Goal: Transaction & Acquisition: Purchase product/service

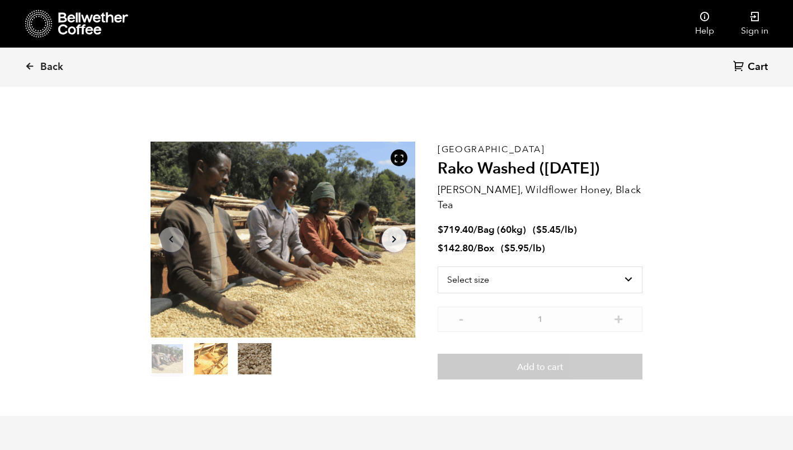
scroll to position [487, 479]
click at [32, 65] on icon at bounding box center [30, 66] width 10 height 10
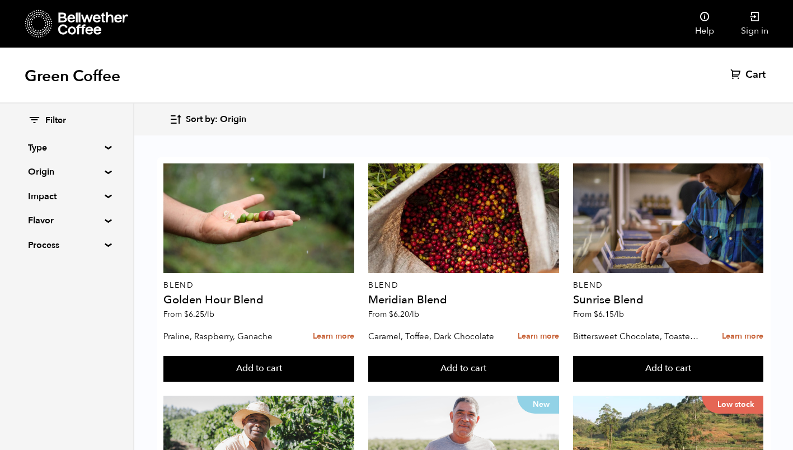
click at [104, 170] on summary "Origin" at bounding box center [66, 171] width 77 height 13
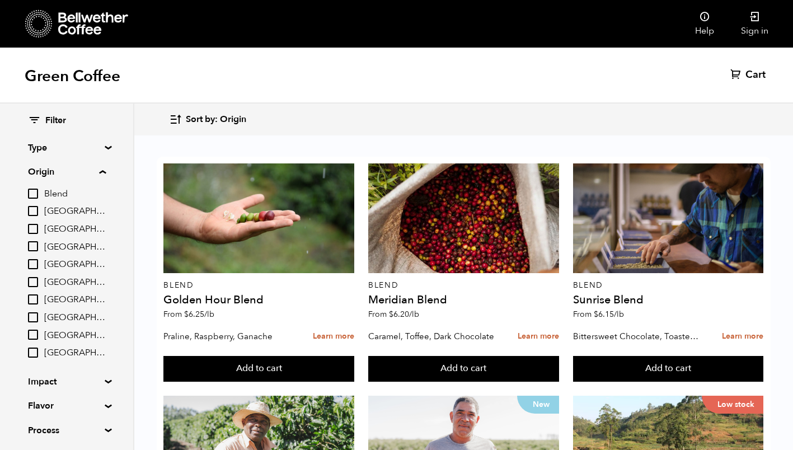
click at [36, 278] on input "[GEOGRAPHIC_DATA]" at bounding box center [33, 282] width 10 height 10
checkbox input "true"
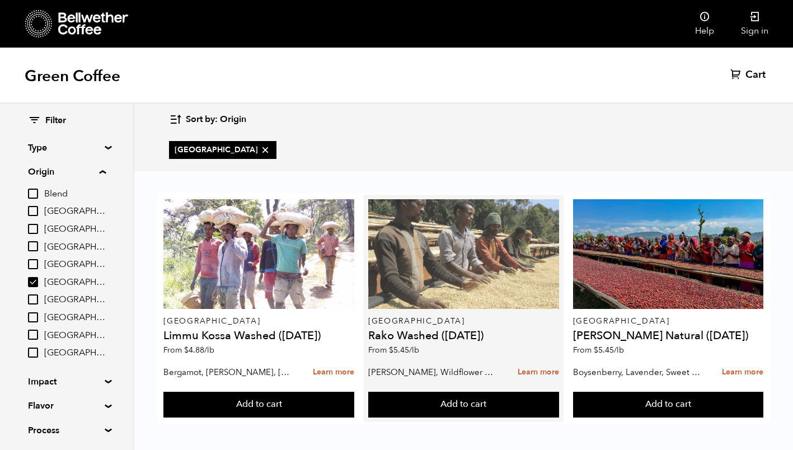
click at [485, 267] on div at bounding box center [463, 254] width 191 height 110
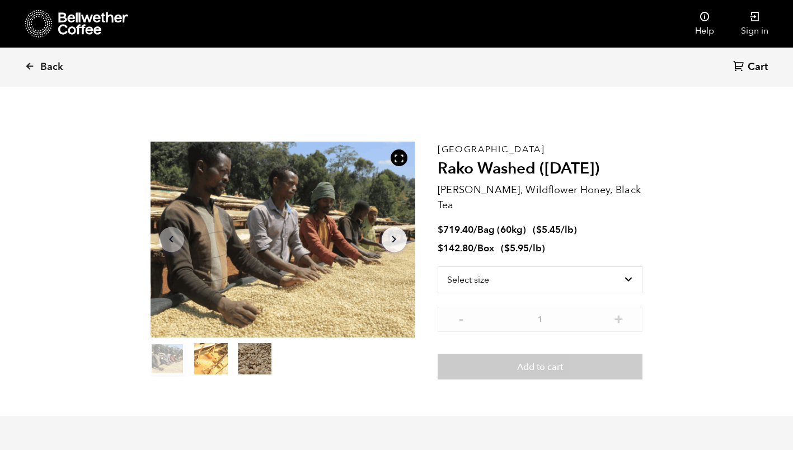
scroll to position [487, 479]
click at [628, 266] on select "Select size Bag (60kg) (132 lbs) Box (24 lbs)" at bounding box center [540, 279] width 205 height 27
select select "box"
click at [438, 266] on select "Select size Bag (60kg) (132 lbs) Box (24 lbs)" at bounding box center [540, 279] width 205 height 27
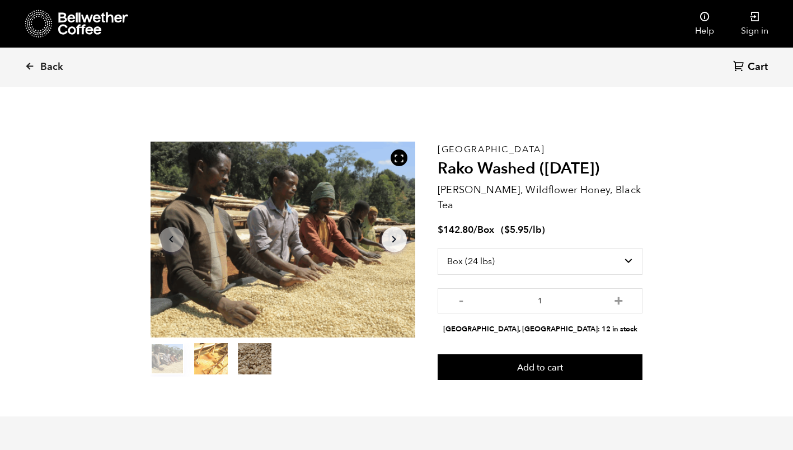
click at [255, 352] on button "item 2" at bounding box center [255, 360] width 34 height 31
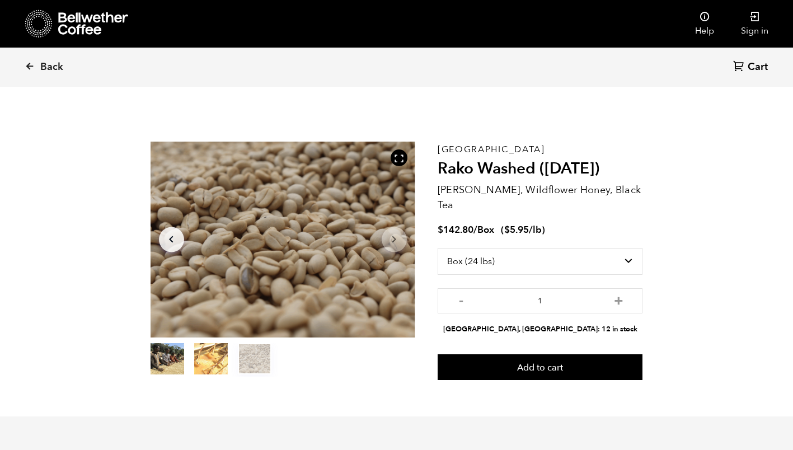
click at [212, 356] on button "item 1" at bounding box center [211, 360] width 34 height 31
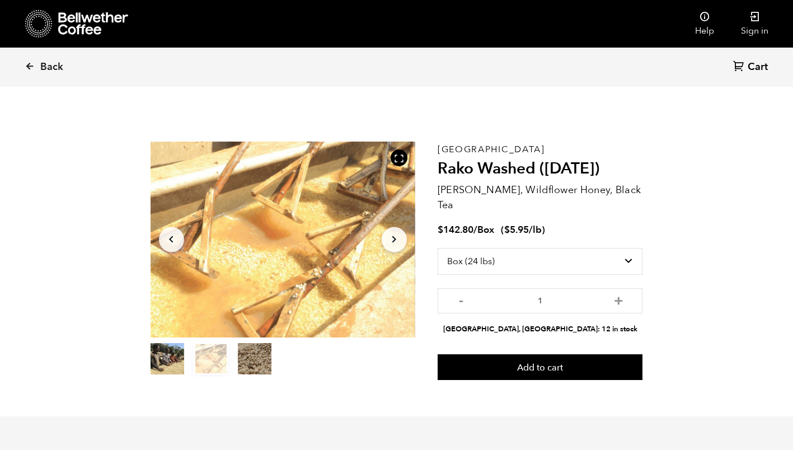
click at [168, 355] on button "item 0" at bounding box center [168, 360] width 34 height 31
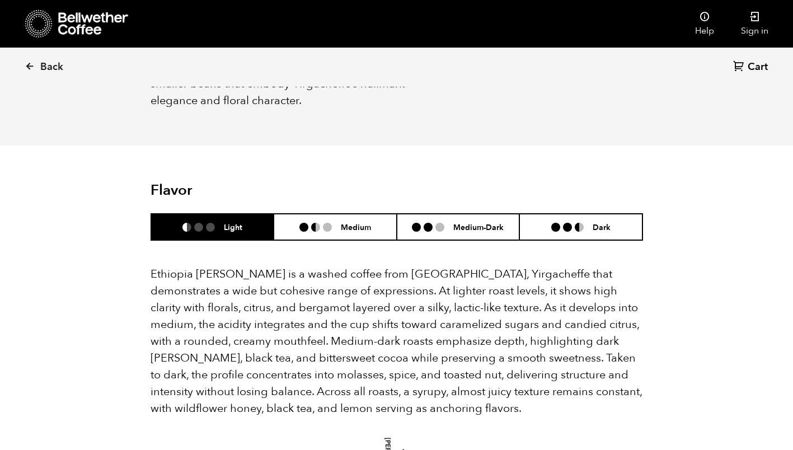
scroll to position [665, 0]
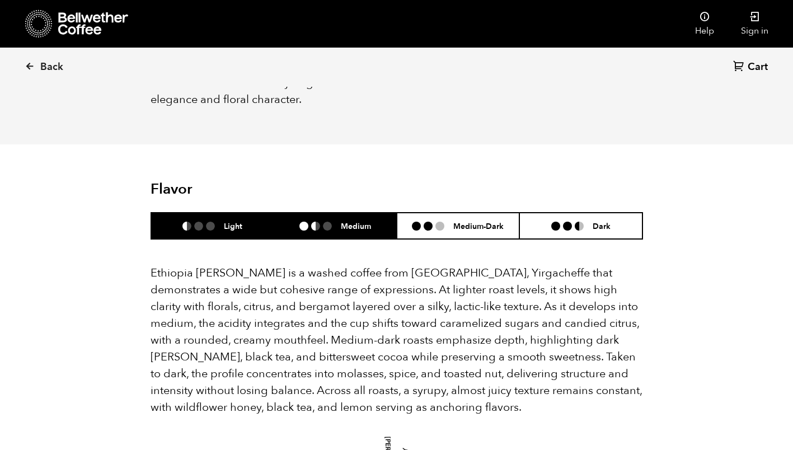
click at [349, 221] on h6 "Medium" at bounding box center [356, 226] width 30 height 10
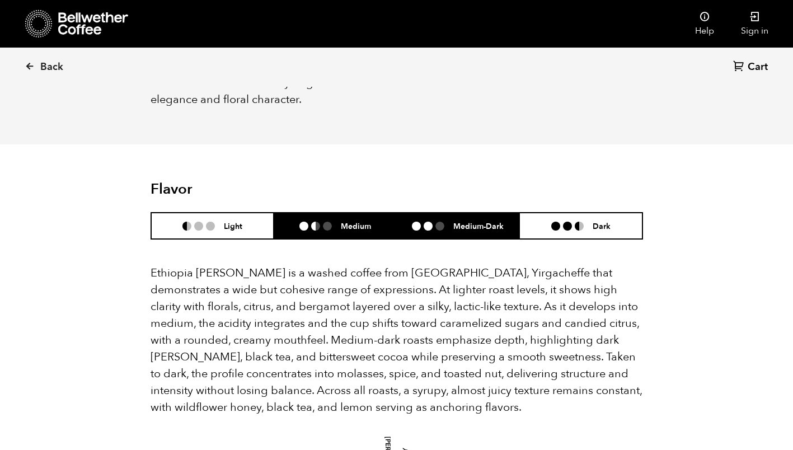
click at [445, 222] on ul at bounding box center [432, 226] width 41 height 9
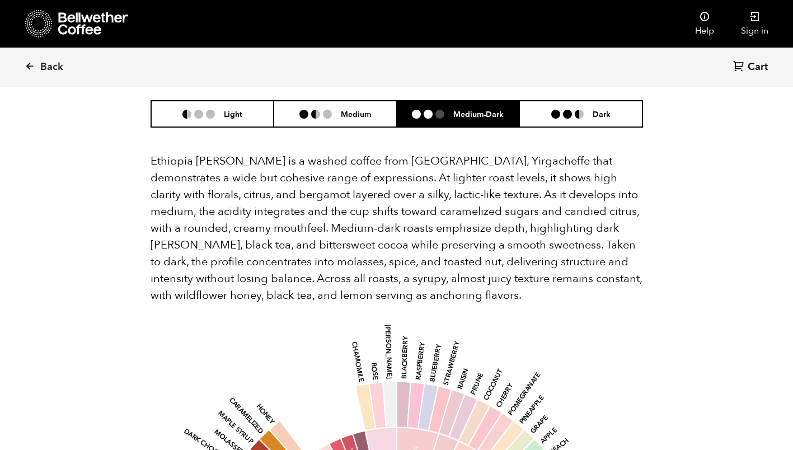
scroll to position [776, 0]
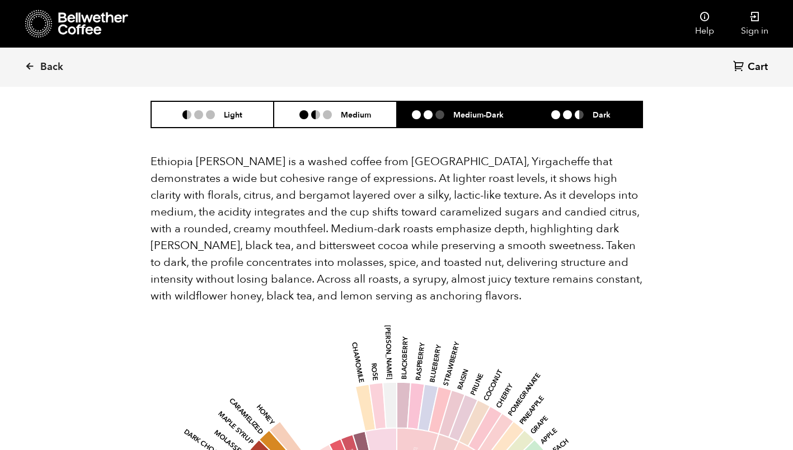
click at [567, 105] on li "Dark" at bounding box center [580, 114] width 123 height 26
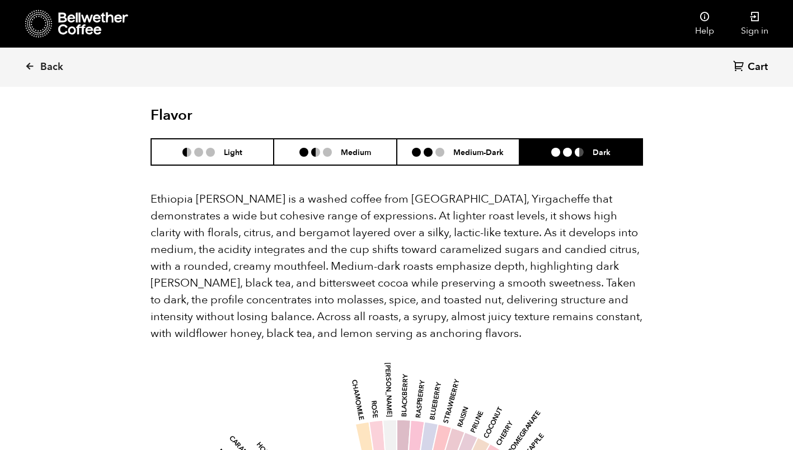
scroll to position [738, 0]
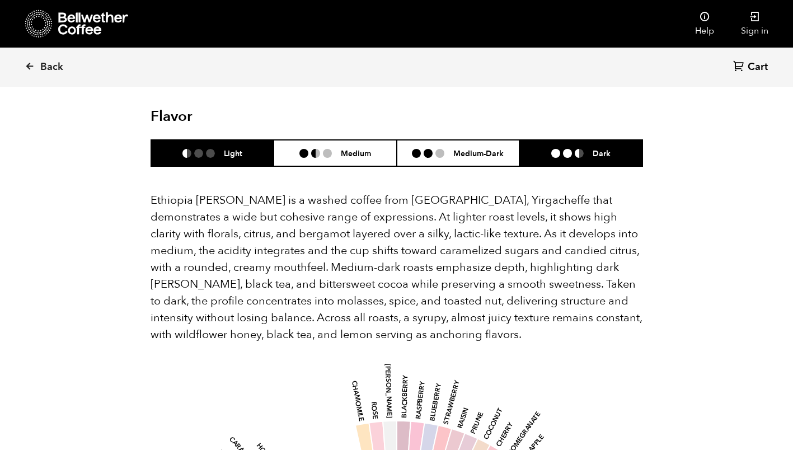
click at [223, 149] on ul at bounding box center [202, 153] width 41 height 9
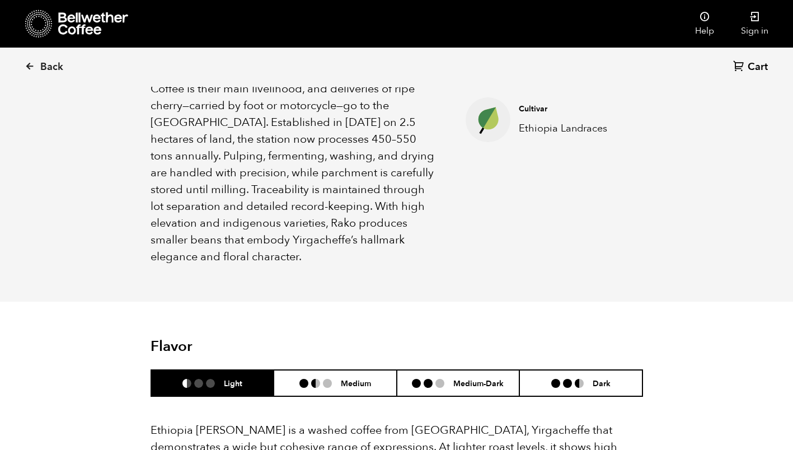
scroll to position [488, 0]
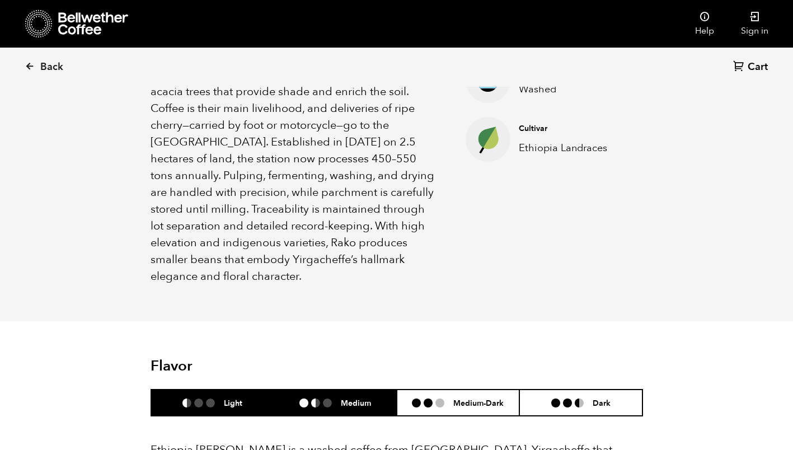
click at [326, 398] on li at bounding box center [327, 402] width 9 height 9
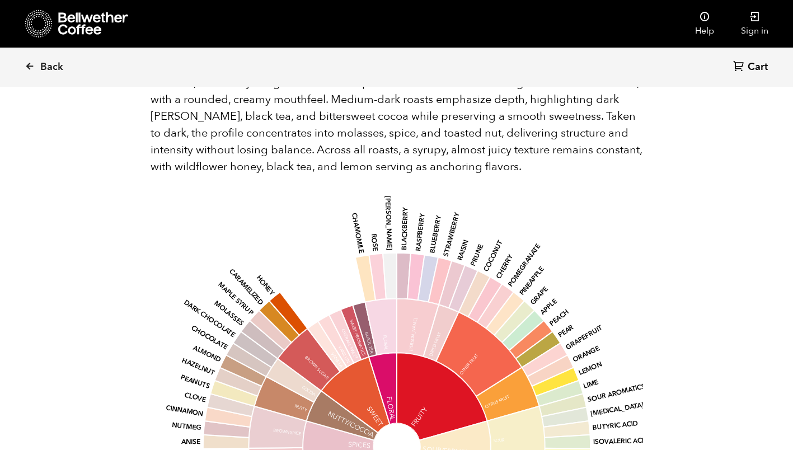
scroll to position [906, 0]
click at [755, 17] on icon at bounding box center [754, 16] width 11 height 11
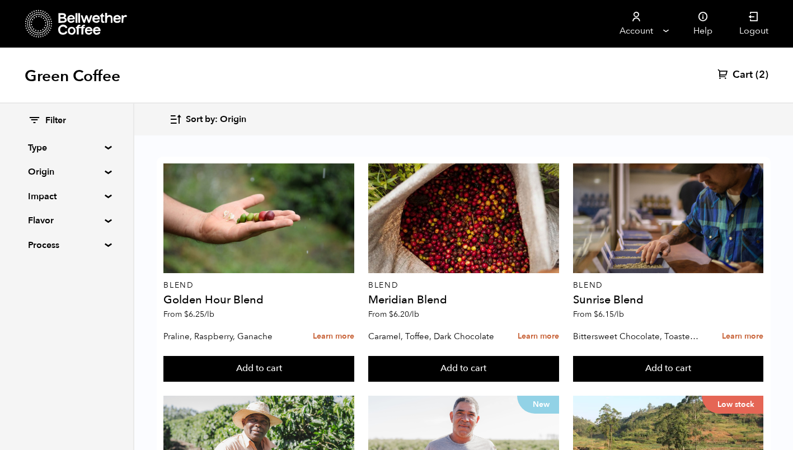
click at [752, 76] on span "Cart" at bounding box center [742, 74] width 20 height 13
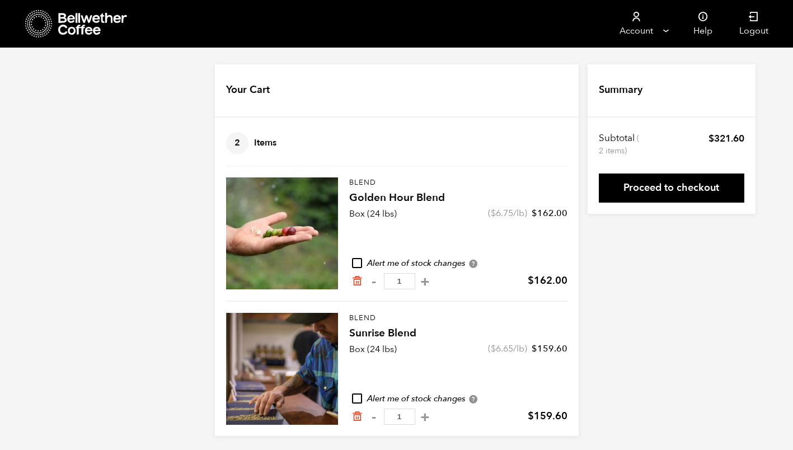
scroll to position [3, 0]
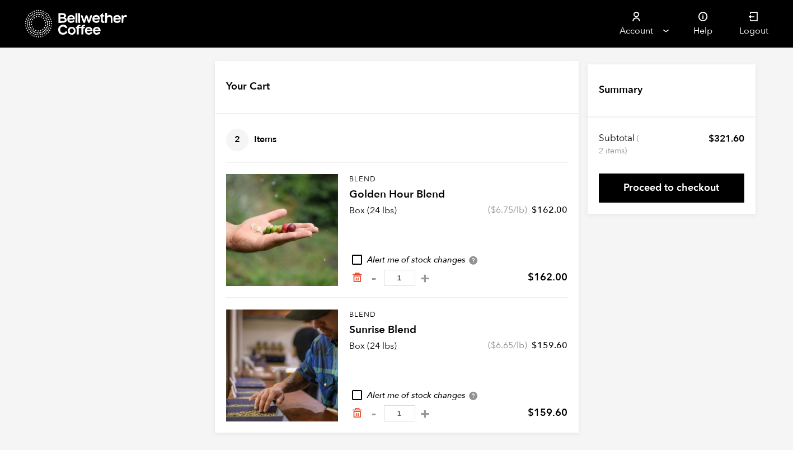
click at [283, 358] on div at bounding box center [282, 365] width 112 height 112
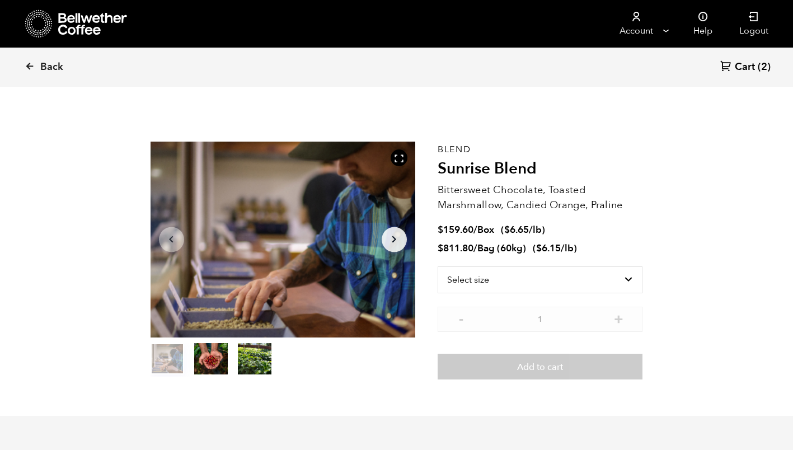
click at [757, 65] on link "Cart (2)" at bounding box center [745, 67] width 50 height 15
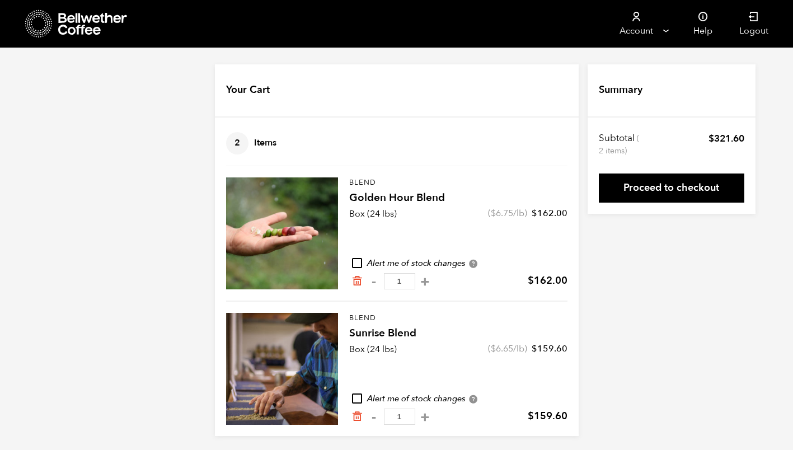
scroll to position [3, 0]
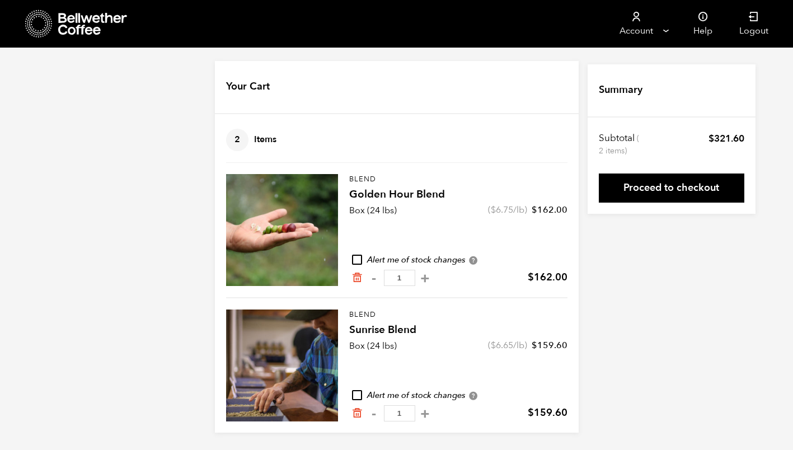
click at [281, 217] on div at bounding box center [282, 230] width 112 height 112
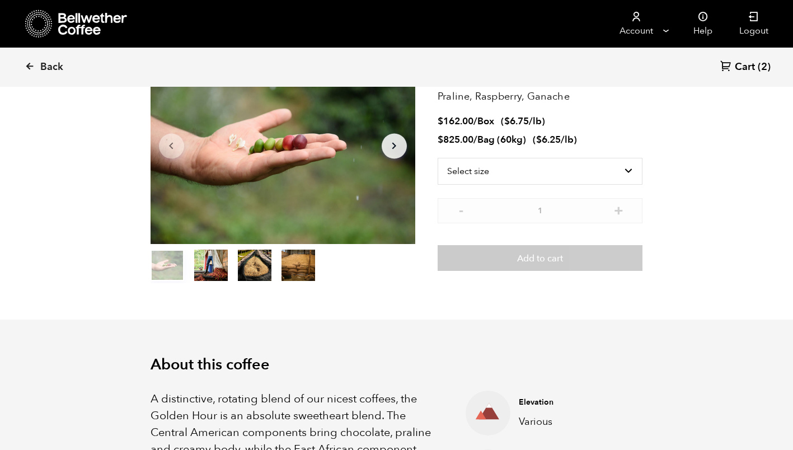
scroll to position [94, 0]
